Goal: Task Accomplishment & Management: Complete application form

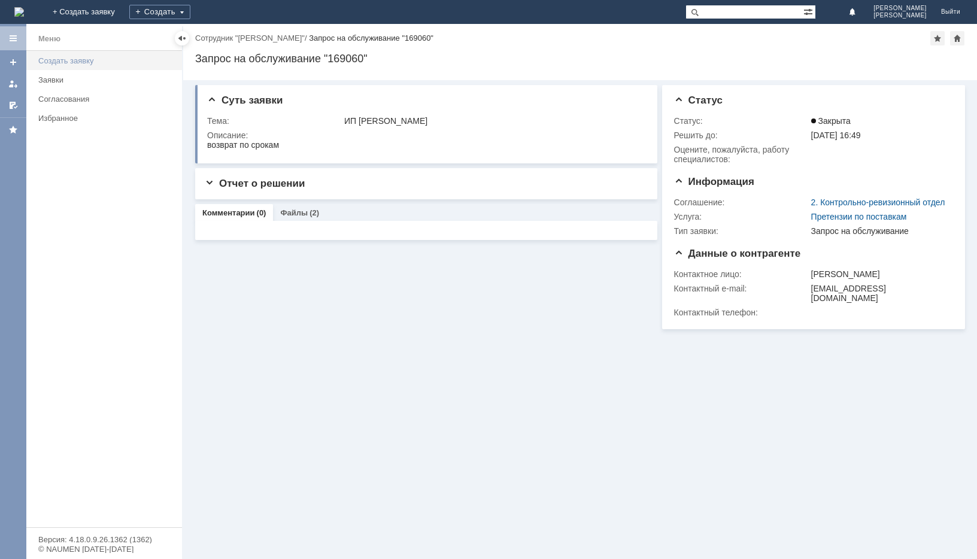
click at [43, 59] on div "Создать заявку" at bounding box center [106, 60] width 136 height 9
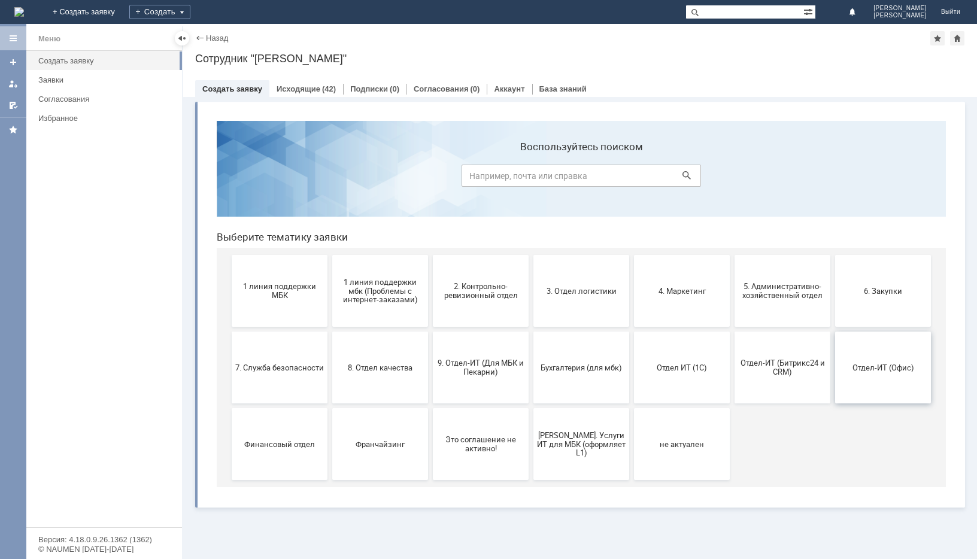
click at [867, 365] on span "Отдел-ИТ (Офис)" at bounding box center [883, 367] width 89 height 9
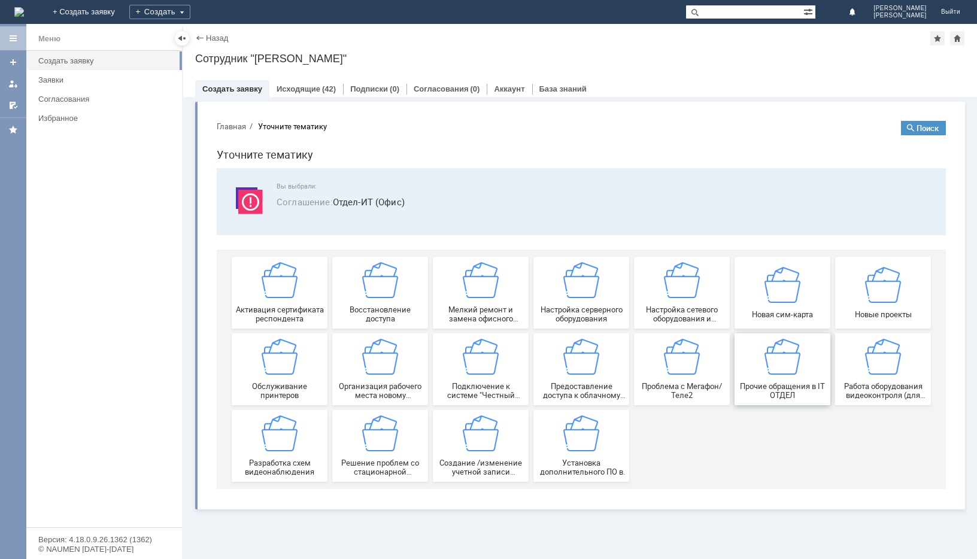
click at [775, 389] on span "Прочие обращения в IT ОТДЕЛ" at bounding box center [782, 391] width 89 height 18
click at [51, 77] on div "Заявки" at bounding box center [106, 79] width 136 height 9
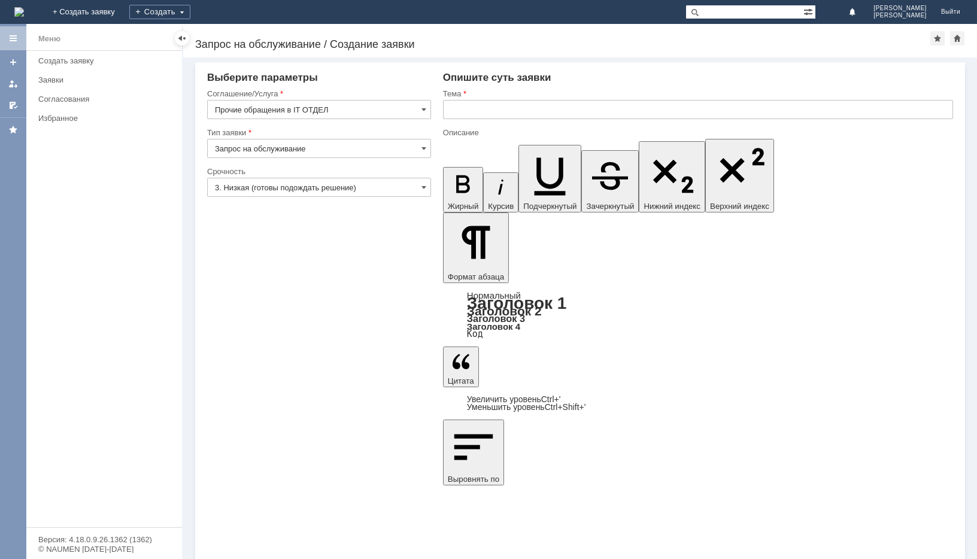
click at [426, 144] on input "Запрос на обслуживание" at bounding box center [319, 148] width 224 height 19
type input "Запрос на обслуживание"
click at [421, 191] on span at bounding box center [423, 188] width 5 height 10
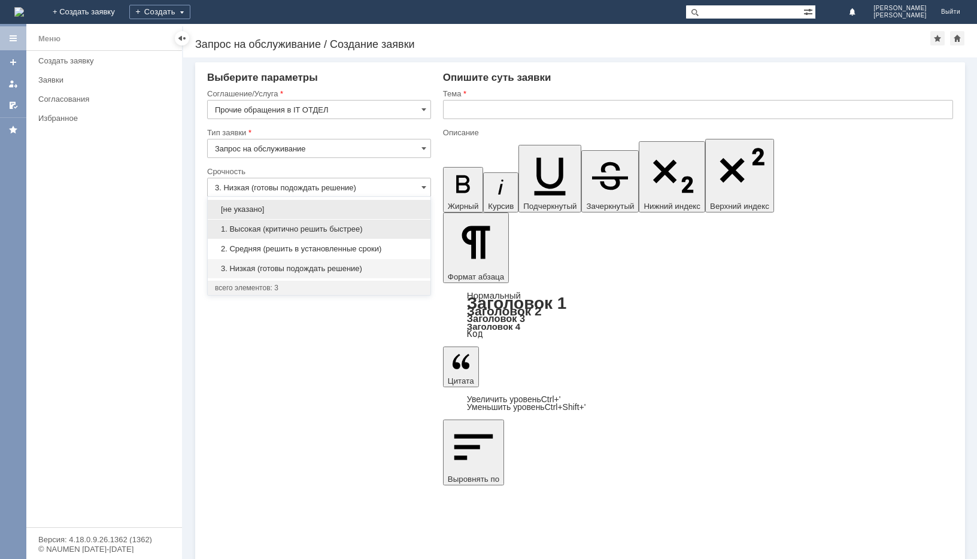
click at [320, 226] on span "1. Высокая (критично решить быстрее)" at bounding box center [319, 229] width 208 height 10
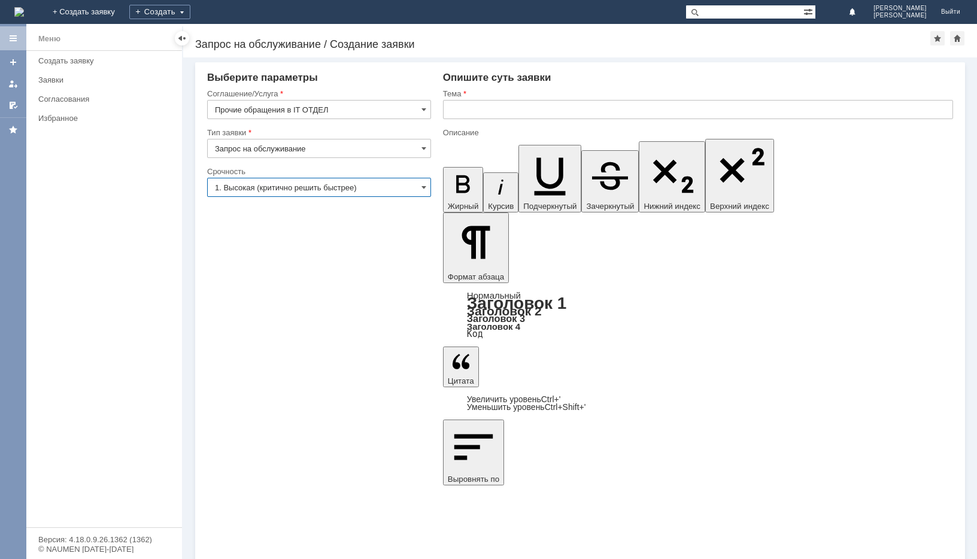
type input "1. Высокая (критично решить быстрее)"
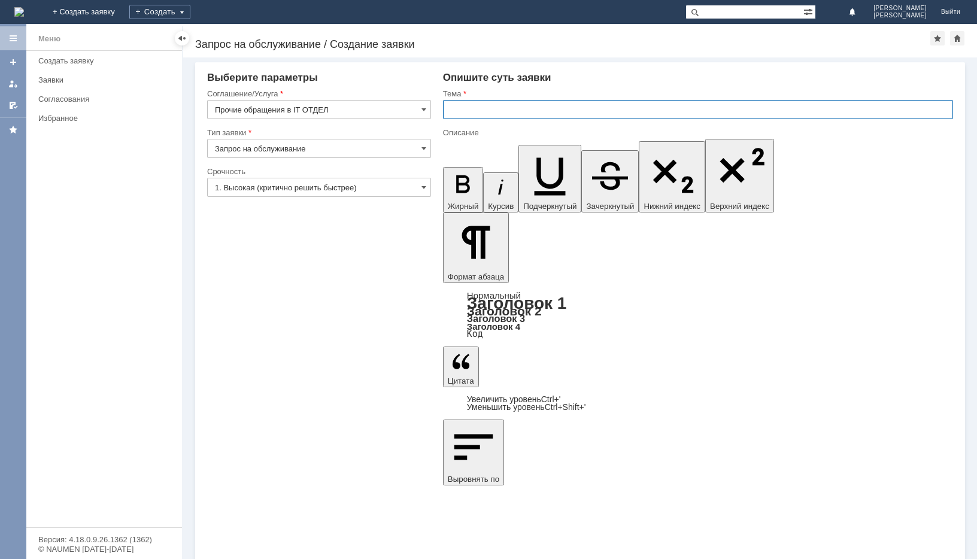
click at [462, 110] on input "text" at bounding box center [698, 109] width 510 height 19
click at [462, 110] on input "ИЗМЕНЕНИ СЧЁТ-ФАКТУРЫ" at bounding box center [698, 109] width 510 height 19
type input "ИЗМЕНЕНИЯ СЧЁТ-ФАКТУРЫ"
